Goal: Transaction & Acquisition: Purchase product/service

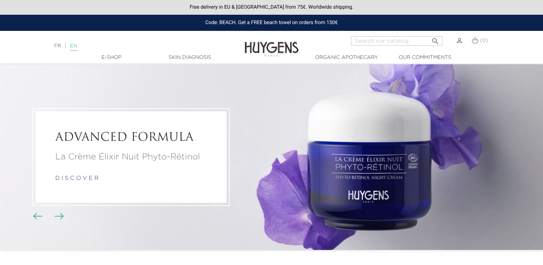
click at [76, 45] on link "EN" at bounding box center [73, 47] width 7 height 8
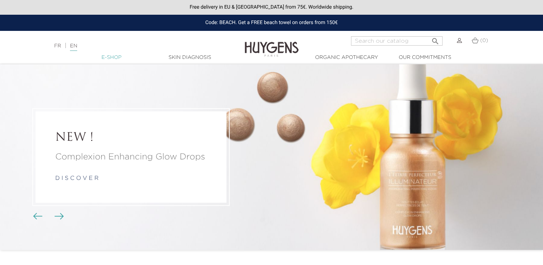
click at [110, 55] on link "  E-Shop" at bounding box center [112, 58] width 72 height 8
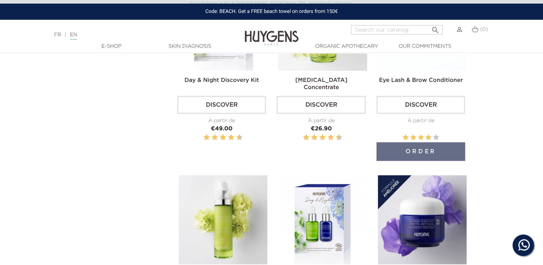
scroll to position [359, 0]
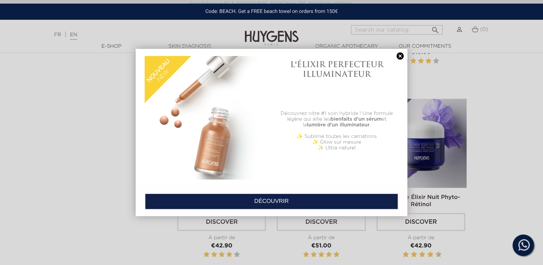
click at [446, 161] on div at bounding box center [271, 132] width 543 height 265
click at [398, 58] on link at bounding box center [400, 56] width 10 height 8
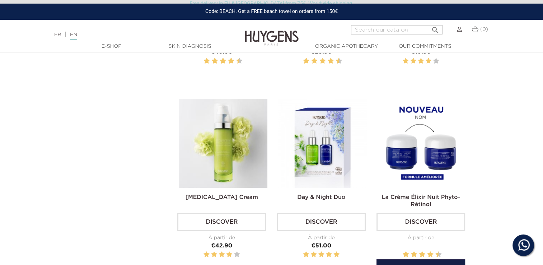
click at [430, 131] on img at bounding box center [422, 143] width 89 height 89
